Goal: Check status: Check status

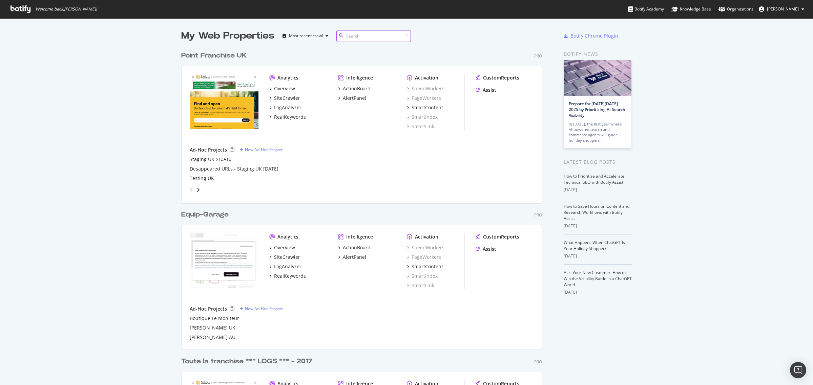
scroll to position [379, 800]
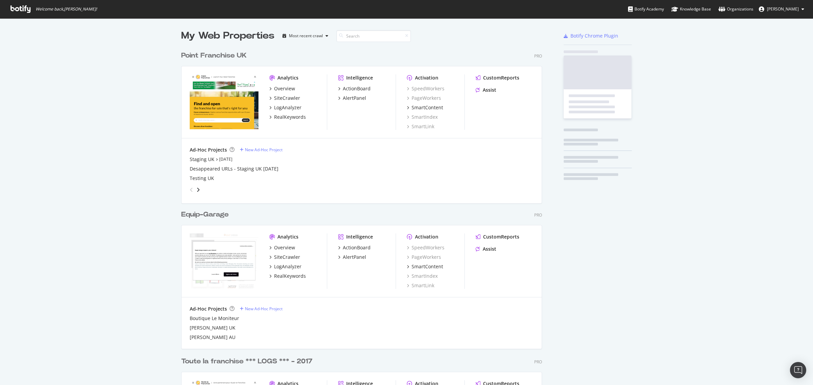
scroll to position [1548, 360]
